Goal: Task Accomplishment & Management: Complete application form

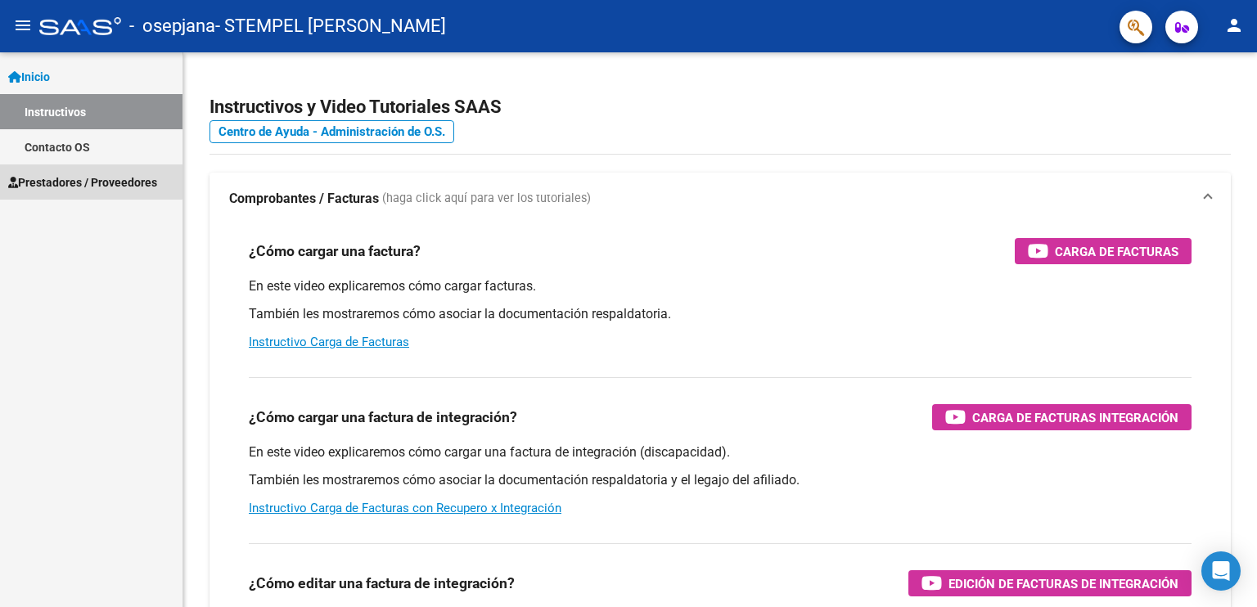
click at [75, 176] on span "Prestadores / Proveedores" at bounding box center [82, 183] width 149 height 18
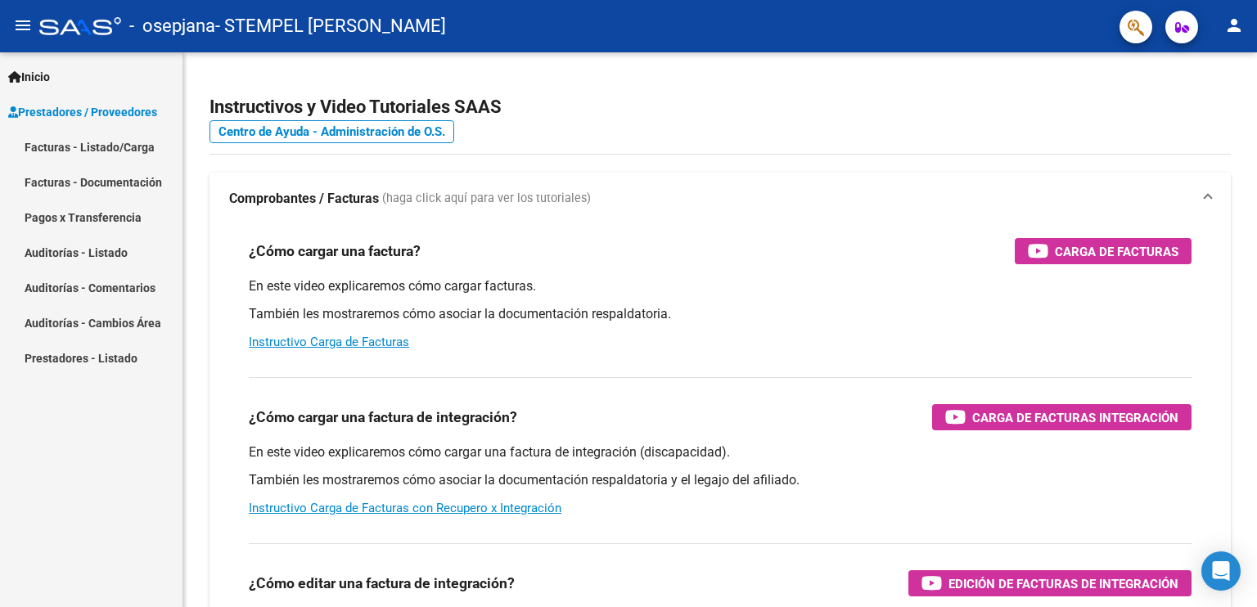
click at [110, 146] on link "Facturas - Listado/Carga" at bounding box center [91, 146] width 183 height 35
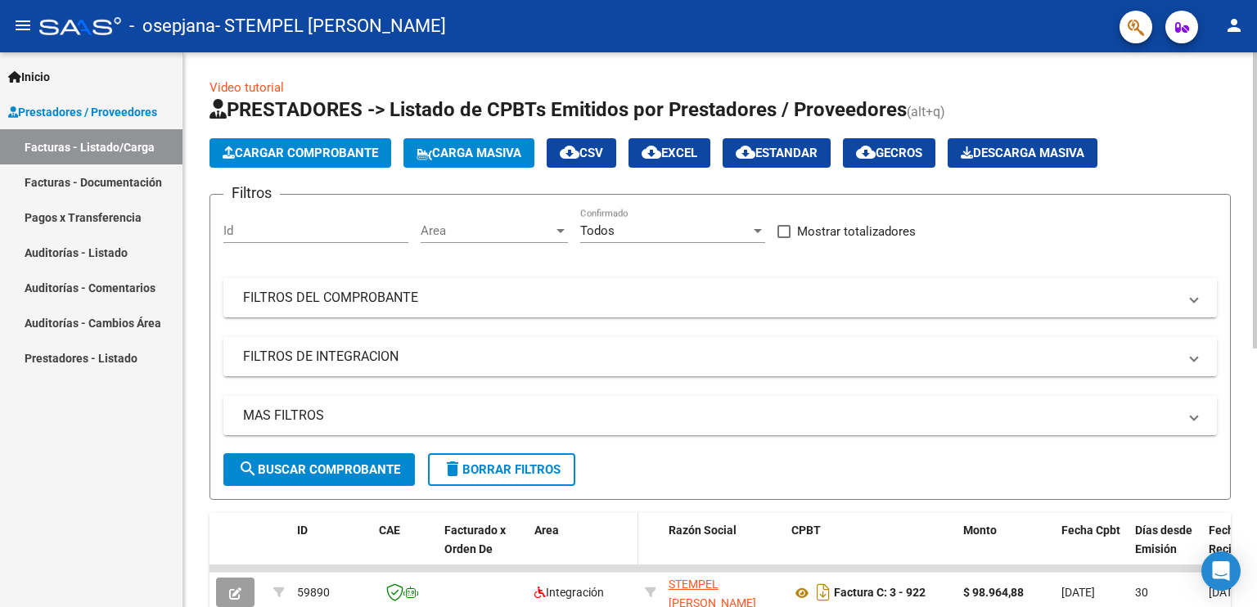
scroll to position [164, 0]
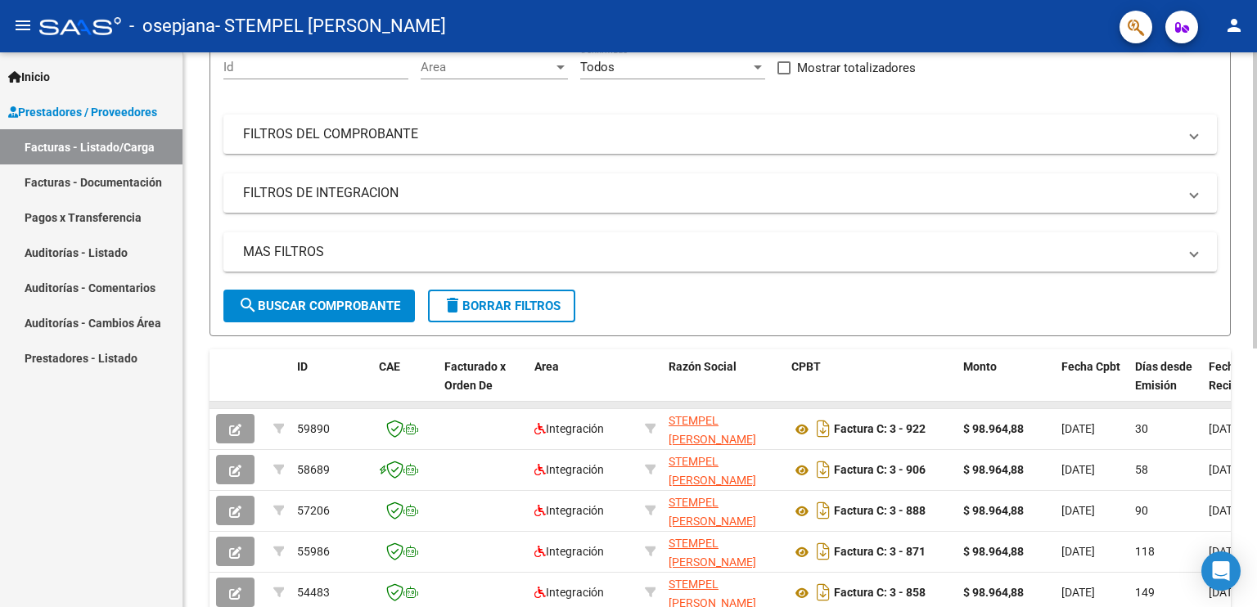
drag, startPoint x: 487, startPoint y: 401, endPoint x: 521, endPoint y: 399, distance: 33.6
click at [521, 402] on datatable-body-cell at bounding box center [483, 405] width 90 height 7
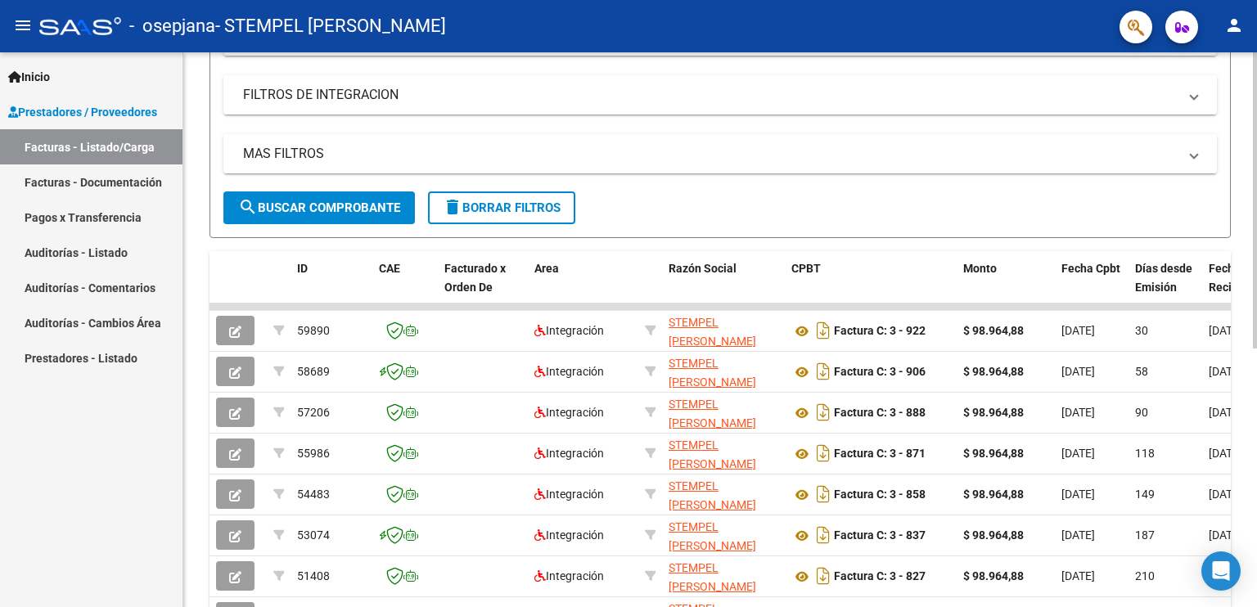
scroll to position [74, 0]
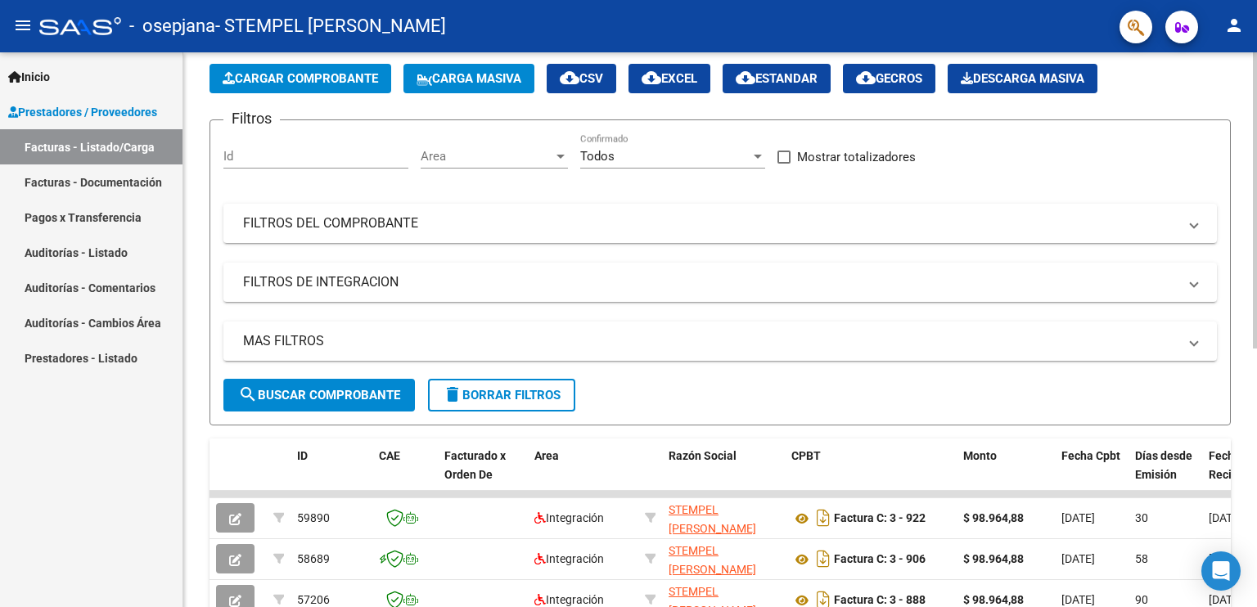
click at [255, 74] on span "Cargar Comprobante" at bounding box center [300, 78] width 155 height 15
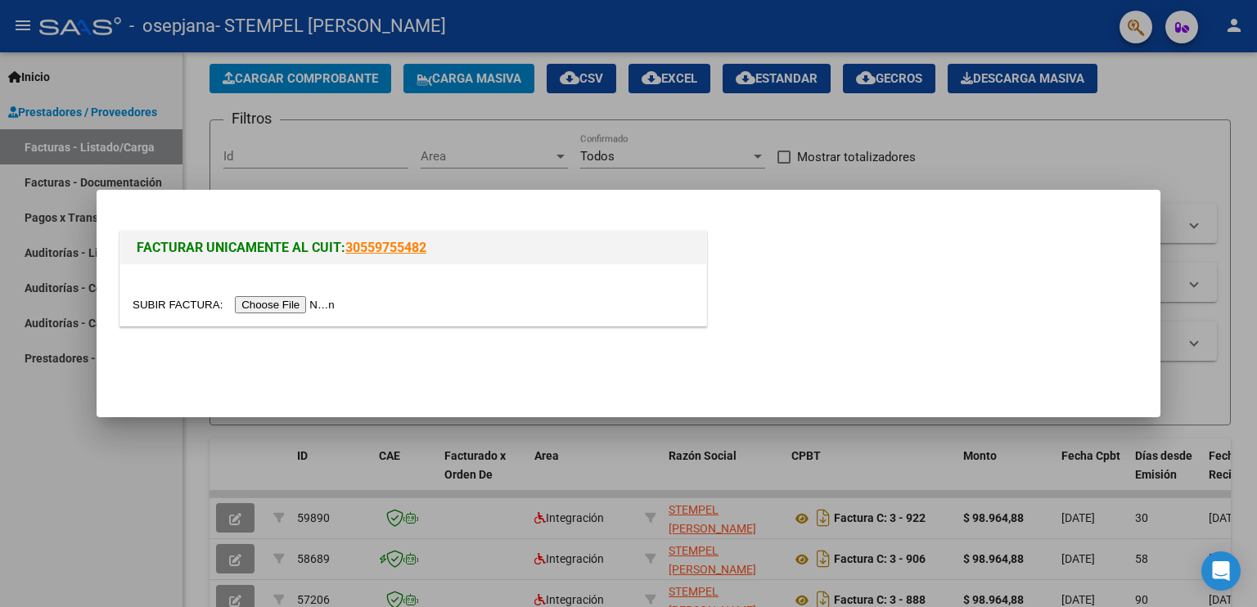
click at [331, 300] on input "file" at bounding box center [236, 304] width 207 height 17
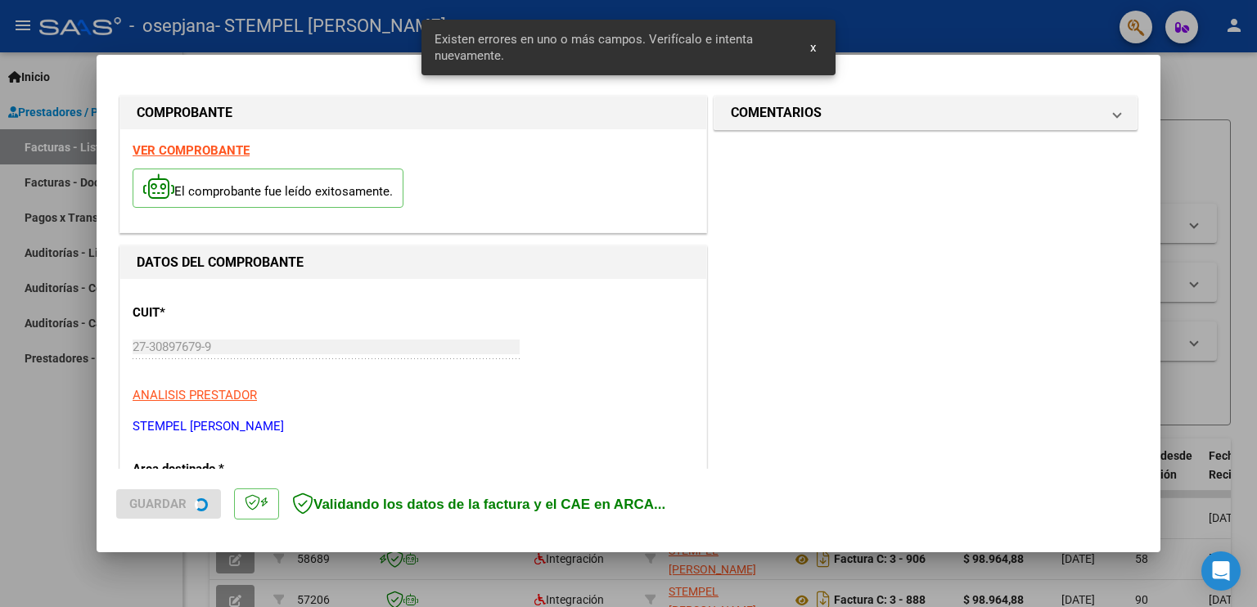
scroll to position [340, 0]
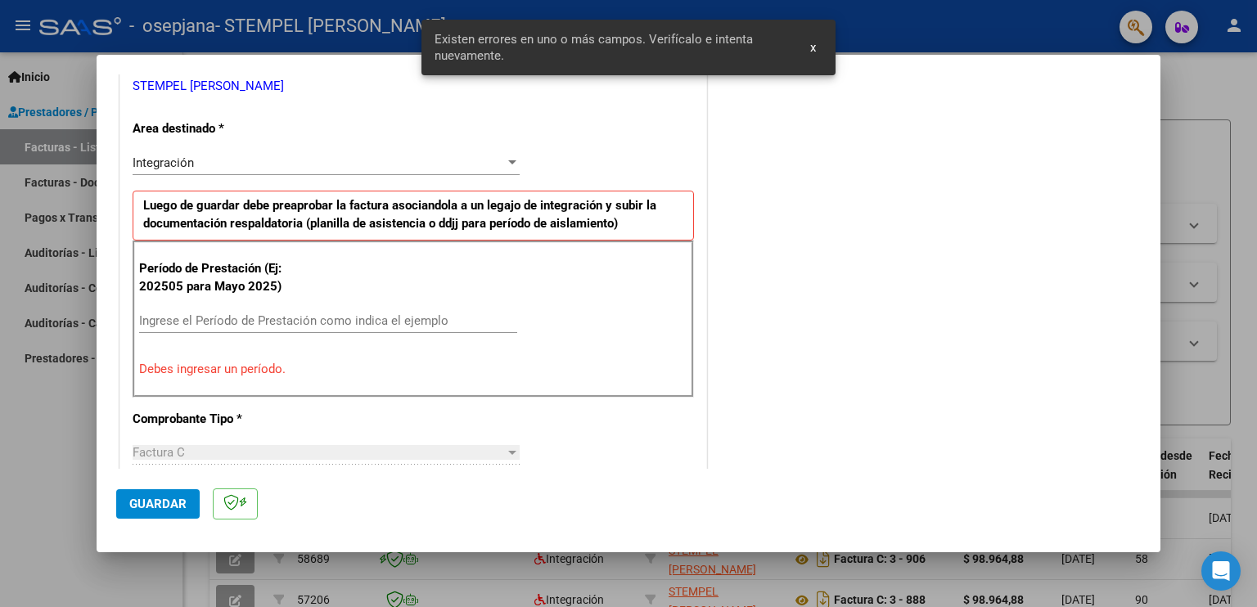
click at [472, 323] on input "Ingrese el Período de Prestación como indica el ejemplo" at bounding box center [328, 320] width 378 height 15
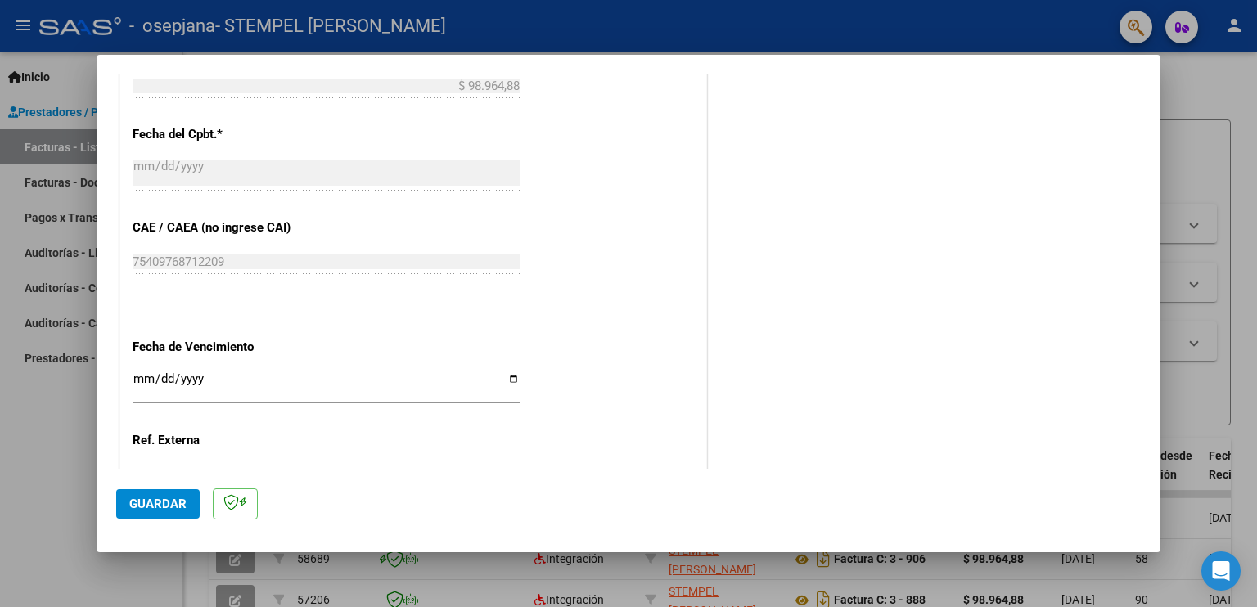
scroll to position [1043, 0]
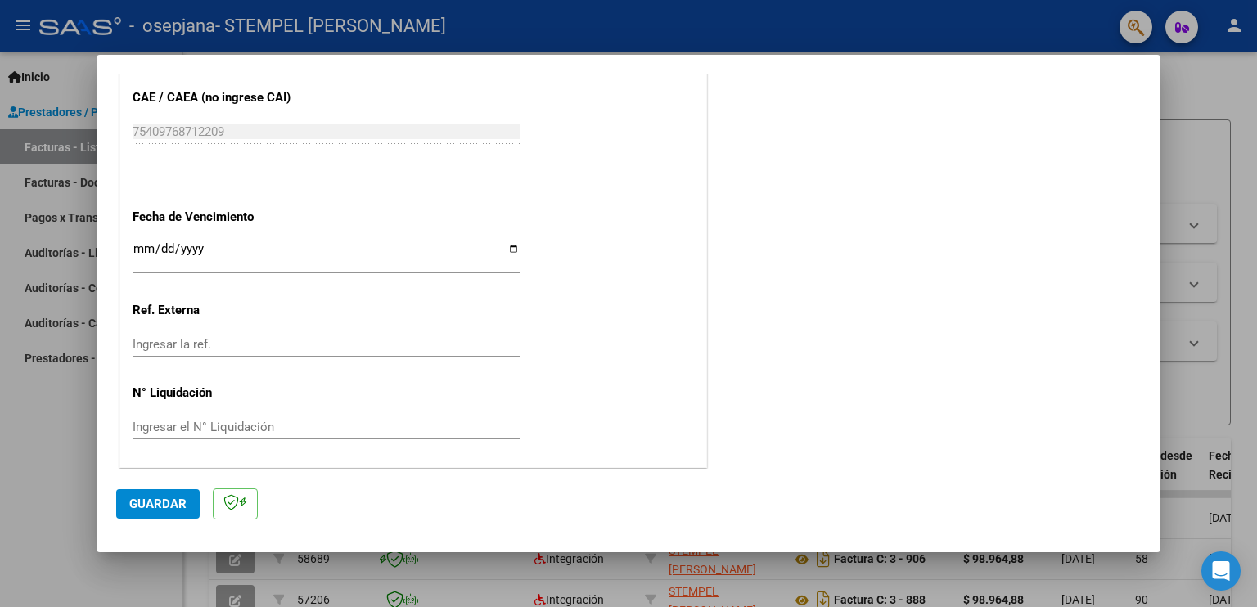
type input "202509"
click at [168, 502] on span "Guardar" at bounding box center [157, 504] width 57 height 15
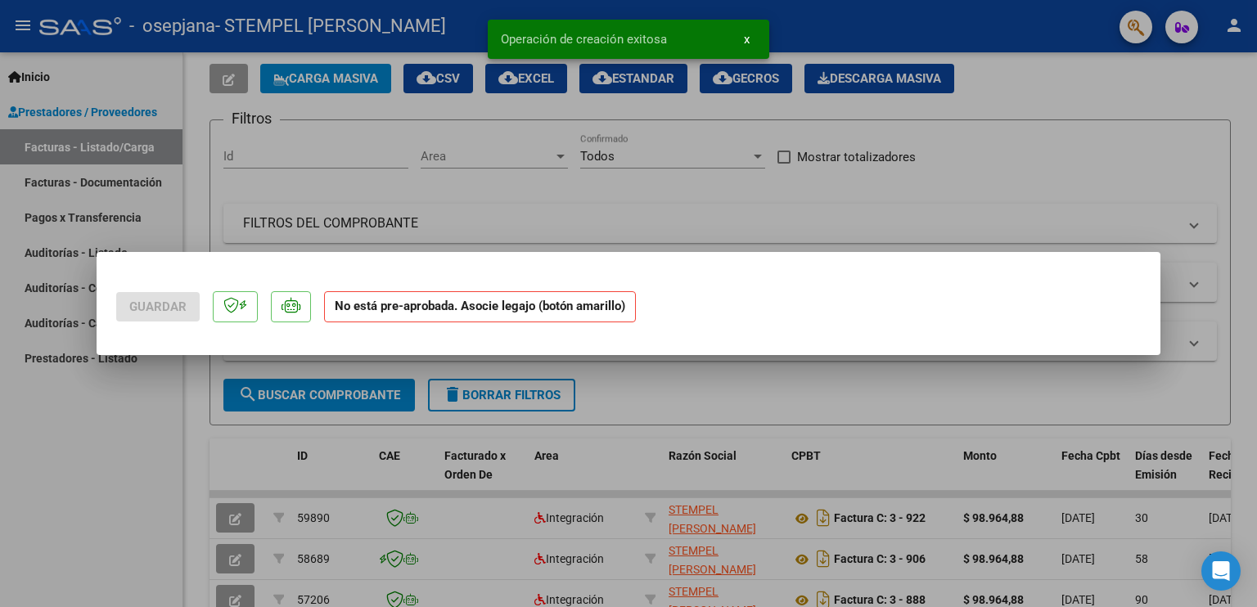
scroll to position [0, 0]
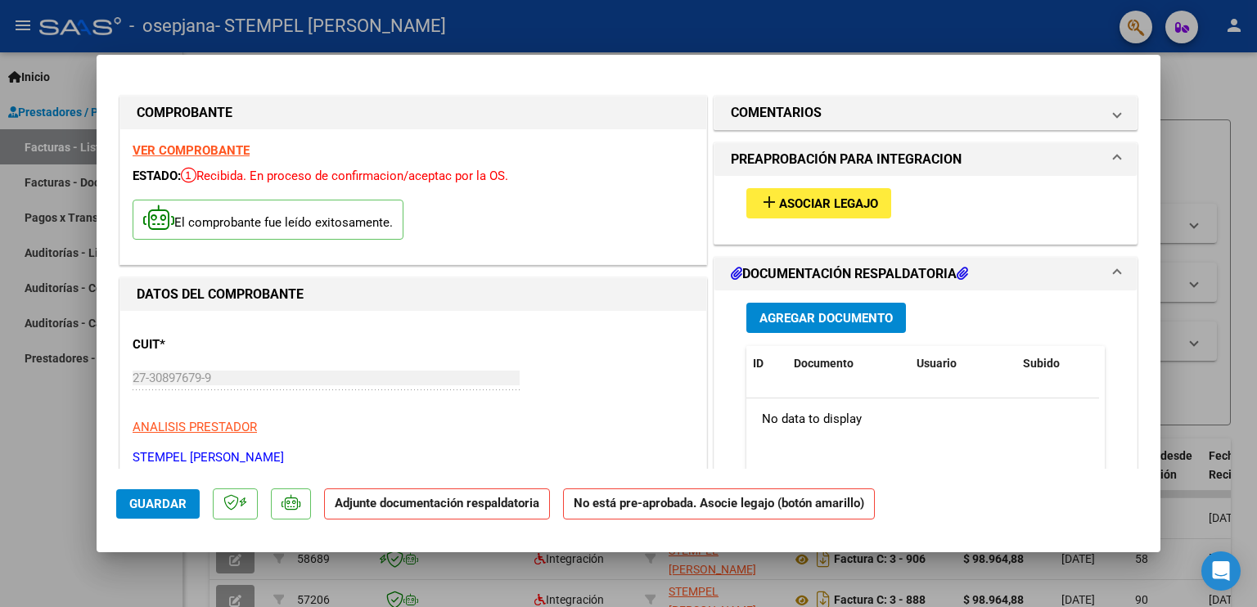
click at [815, 196] on span "Asociar Legajo" at bounding box center [828, 203] width 99 height 15
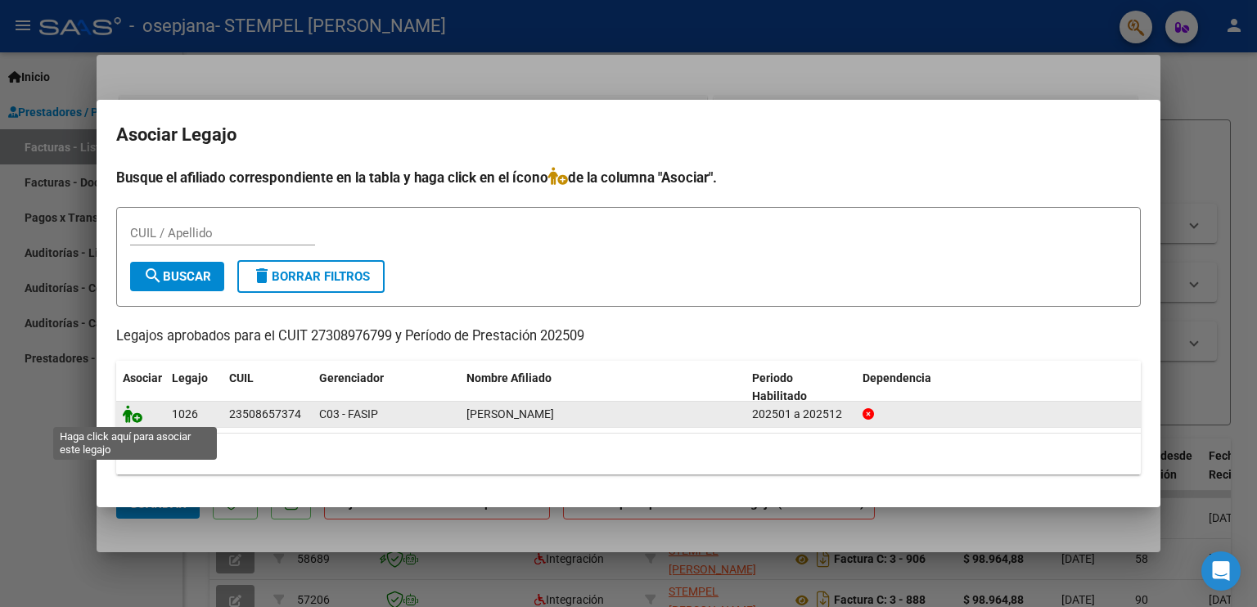
click at [132, 421] on icon at bounding box center [133, 414] width 20 height 18
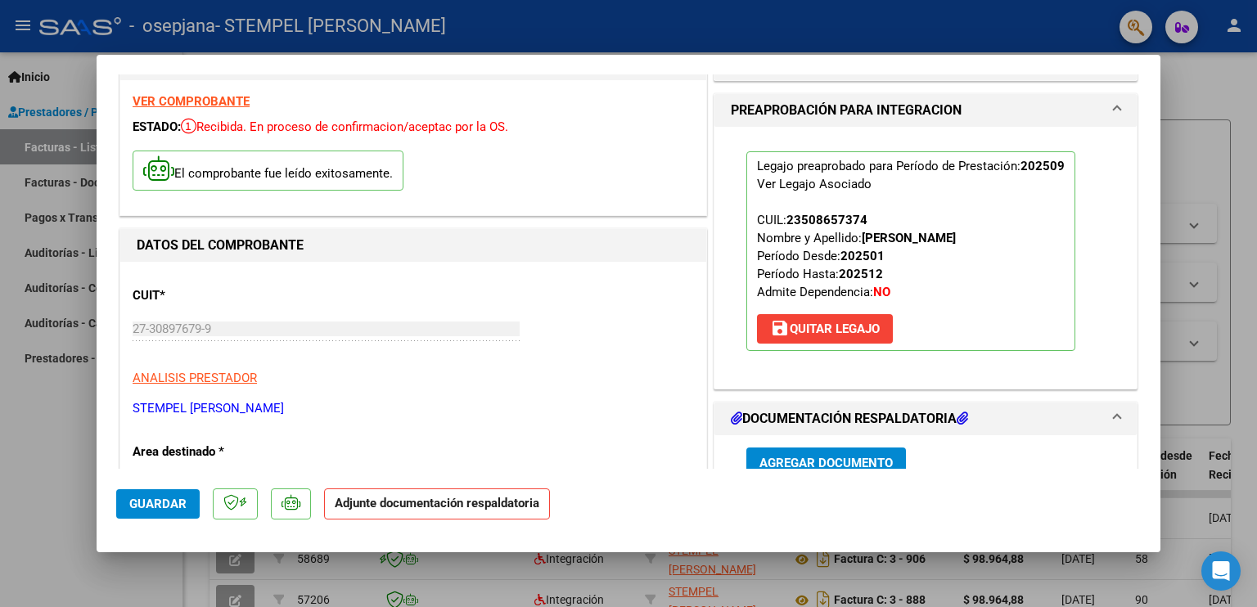
scroll to position [164, 0]
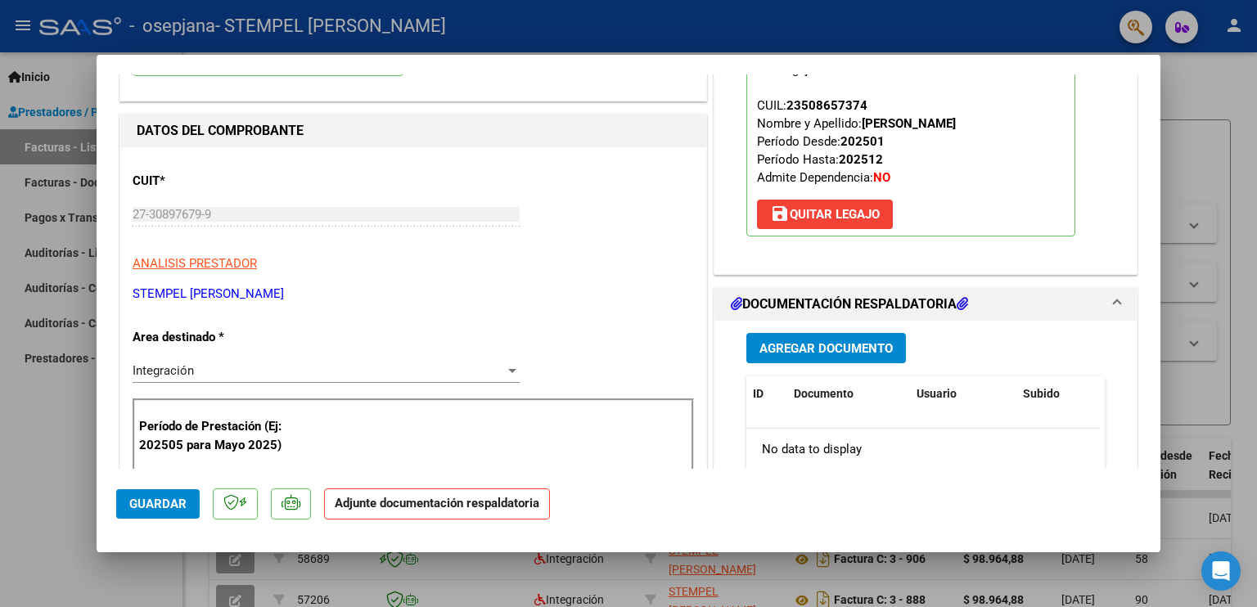
click at [845, 341] on span "Agregar Documento" at bounding box center [825, 348] width 133 height 15
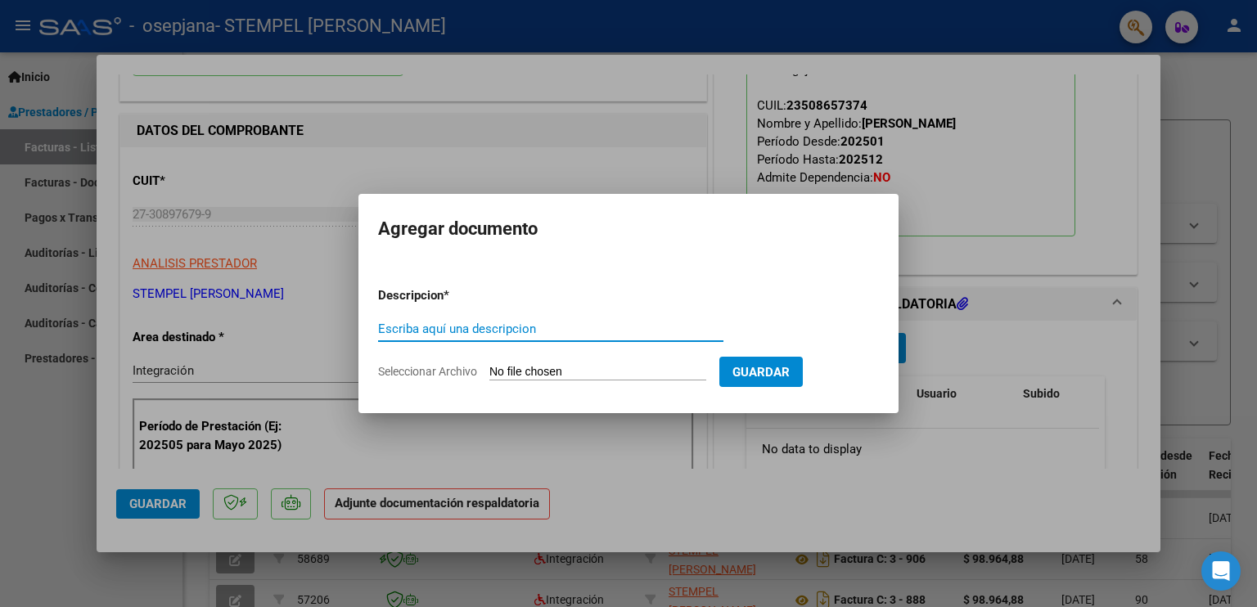
click at [573, 328] on input "Escriba aquí una descripcion" at bounding box center [550, 329] width 345 height 15
type input "Planilla de asistencia"
click at [468, 367] on span "Seleccionar Archivo" at bounding box center [427, 371] width 99 height 13
click at [489, 367] on input "Seleccionar Archivo" at bounding box center [597, 373] width 217 height 16
type input "C:\fakepath\[PERSON_NAME].pdf"
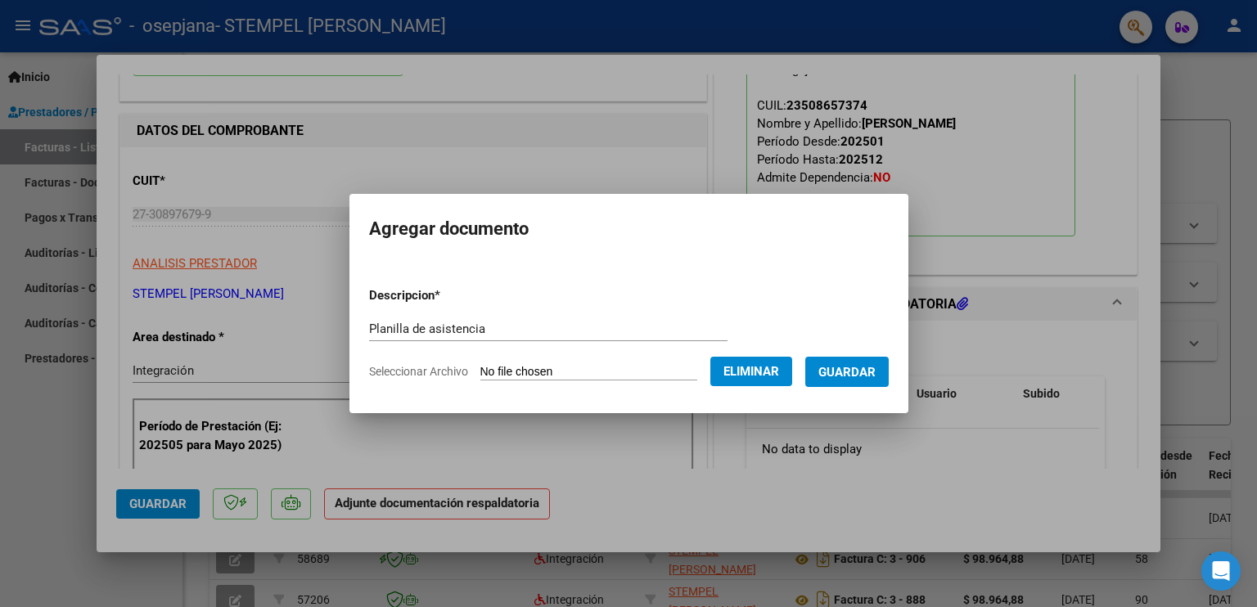
click at [871, 381] on button "Guardar" at bounding box center [846, 372] width 83 height 30
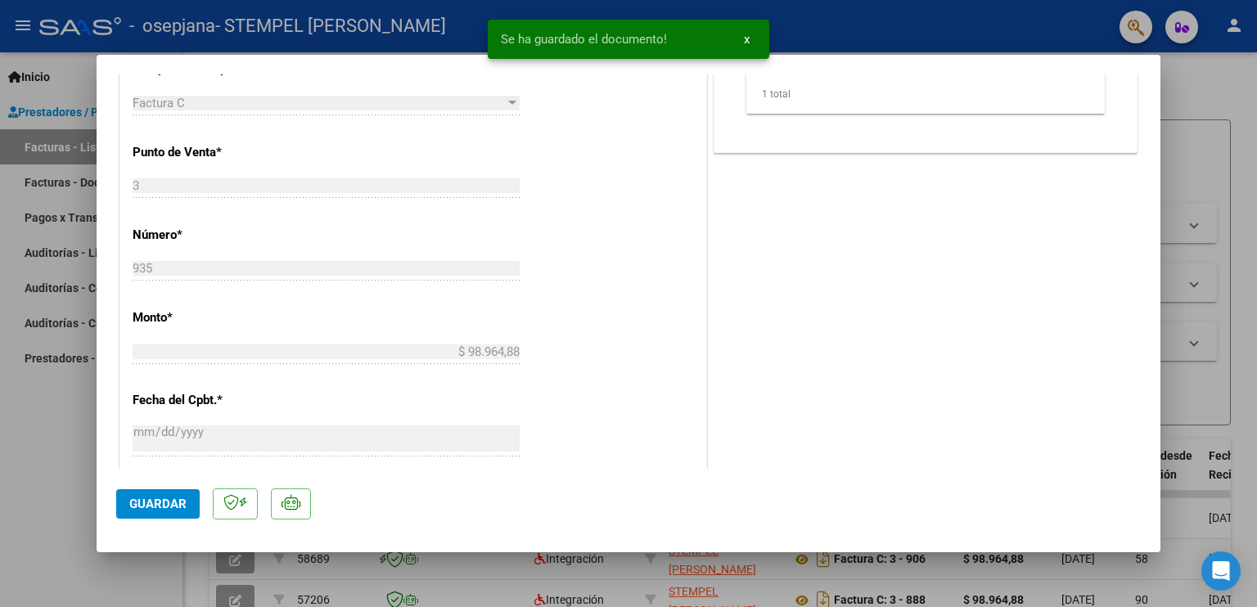
scroll to position [495, 0]
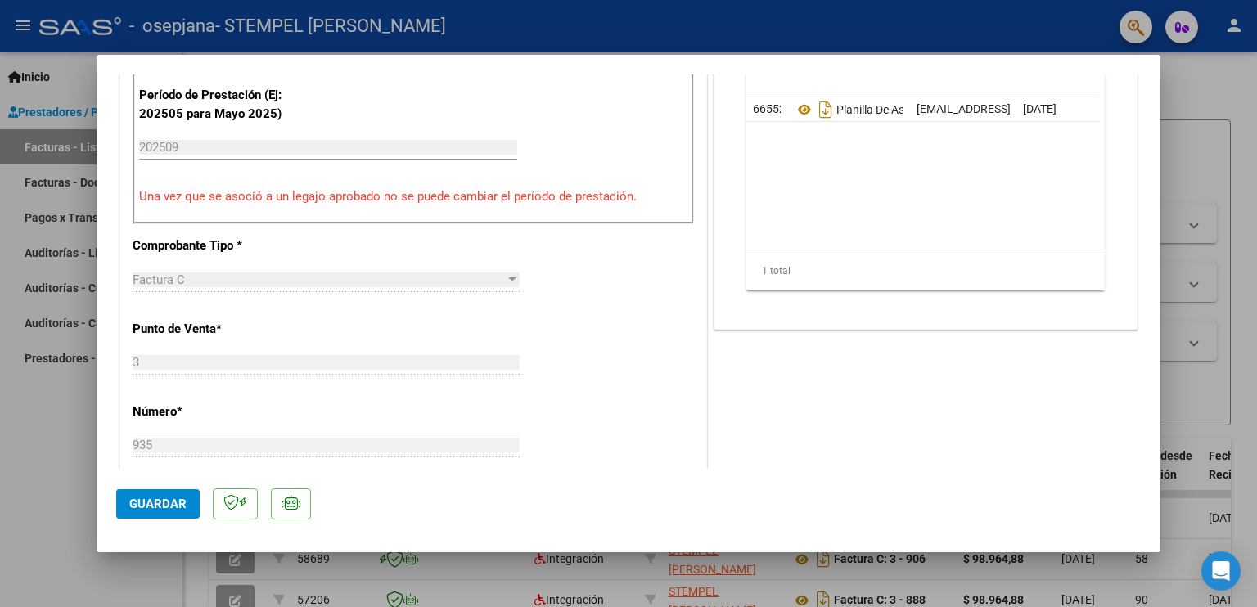
click at [155, 503] on span "Guardar" at bounding box center [157, 504] width 57 height 15
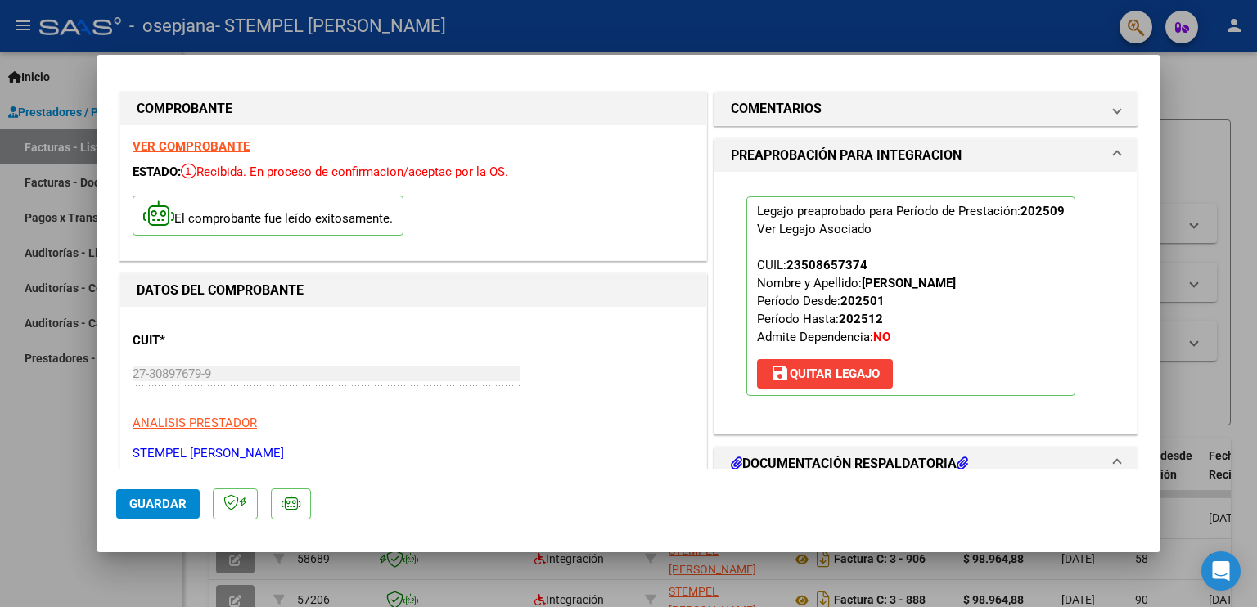
scroll to position [0, 0]
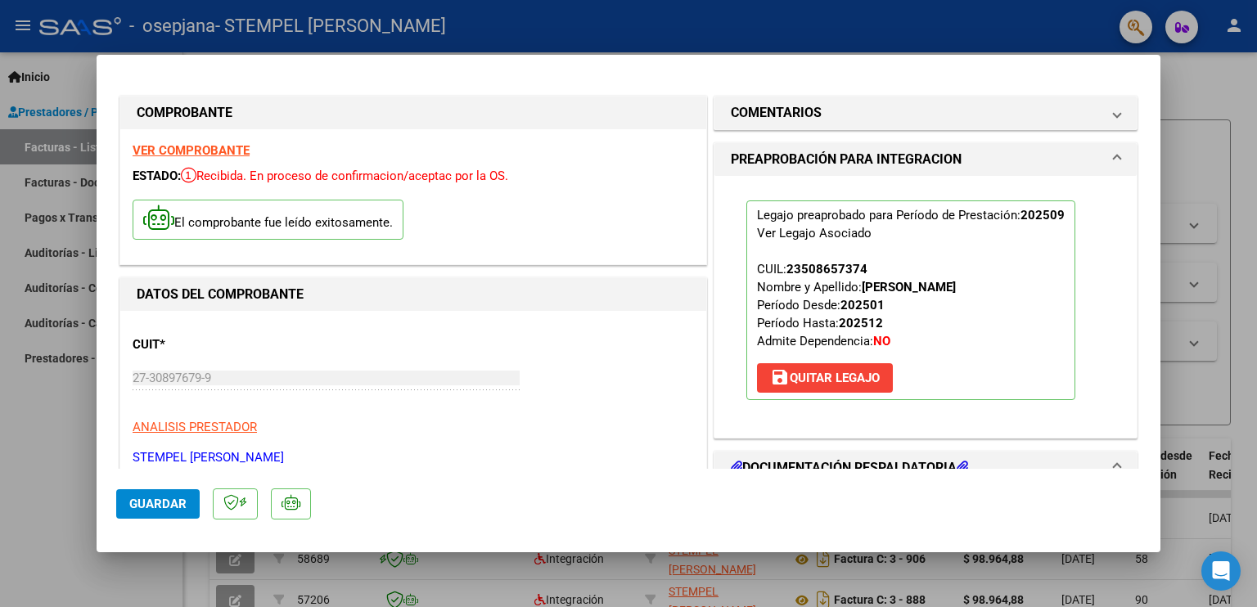
click at [155, 510] on span "Guardar" at bounding box center [157, 504] width 57 height 15
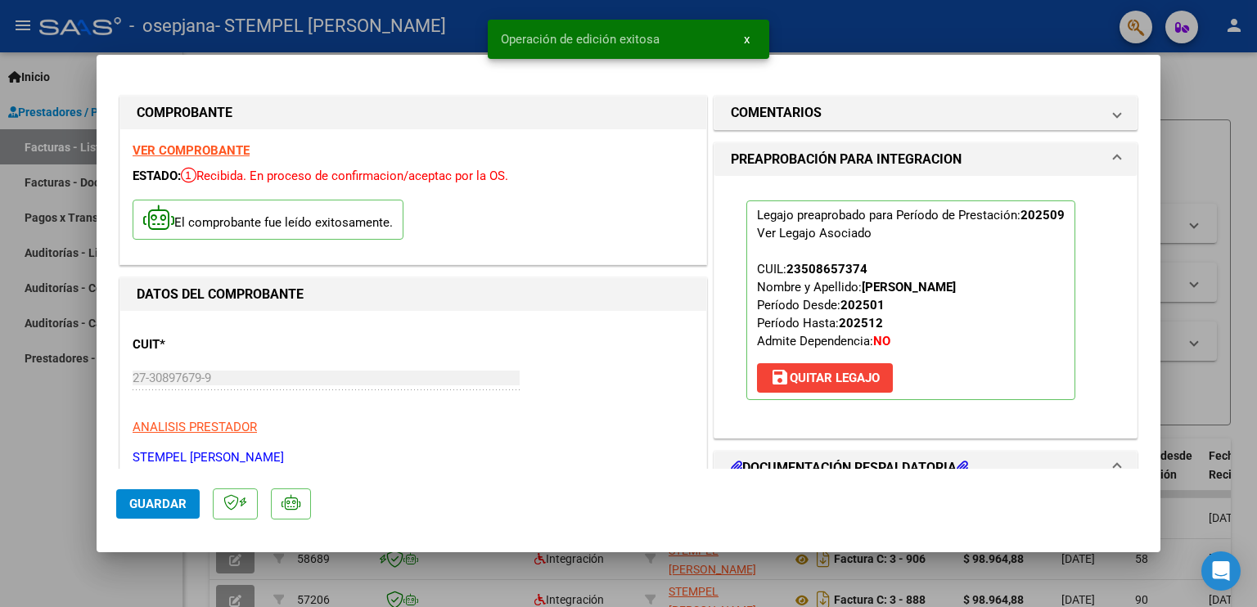
click at [34, 488] on div at bounding box center [628, 303] width 1257 height 607
type input "$ 0,00"
